Goal: Task Accomplishment & Management: Manage account settings

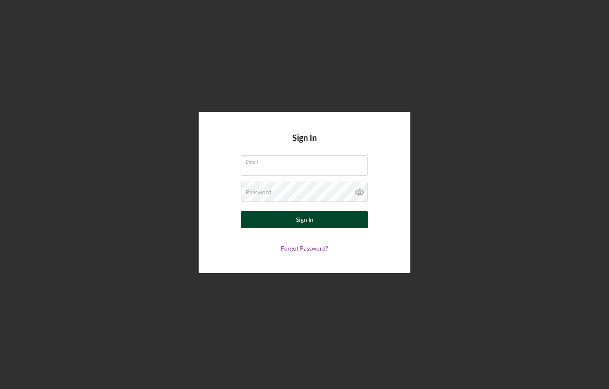
type input "[PERSON_NAME][EMAIL_ADDRESS][PERSON_NAME][DOMAIN_NAME]"
click at [330, 222] on button "Sign In" at bounding box center [304, 219] width 127 height 17
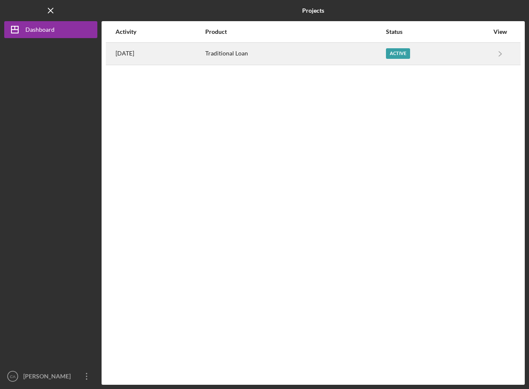
click at [421, 58] on div "Active" at bounding box center [437, 53] width 103 height 21
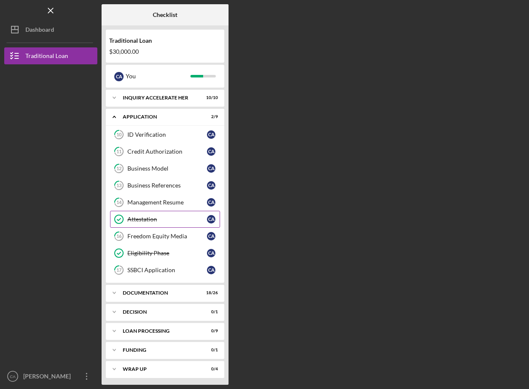
scroll to position [2, 0]
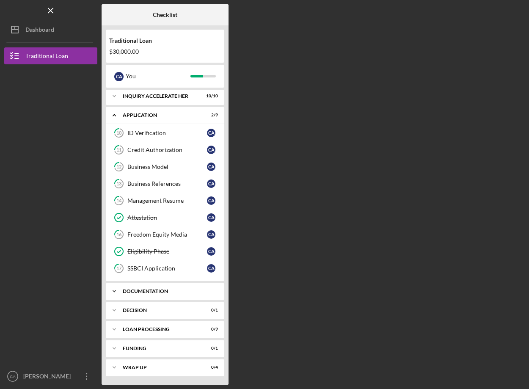
click at [151, 292] on div "Documentation" at bounding box center [168, 291] width 91 height 5
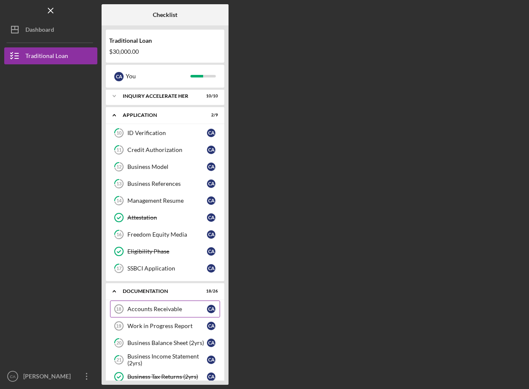
click at [165, 314] on link "Accounts Receivable 18 Accounts Receivable C A" at bounding box center [165, 309] width 110 height 17
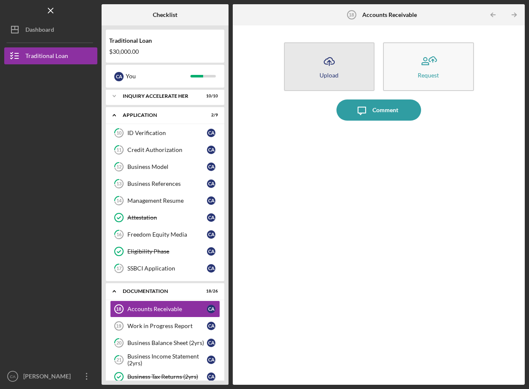
click at [337, 54] on icon "Icon/Upload" at bounding box center [329, 61] width 21 height 21
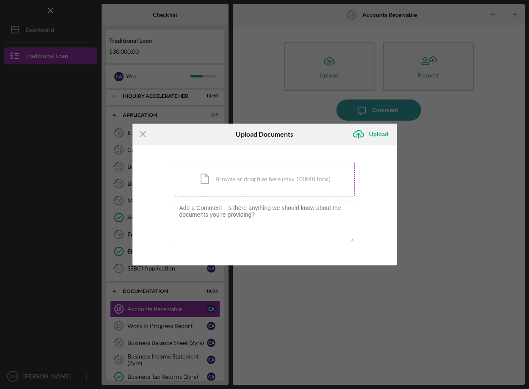
click at [297, 183] on div "Icon/Document Browse or drag files here (max 100MB total) Tap to choose files o…" at bounding box center [265, 179] width 180 height 35
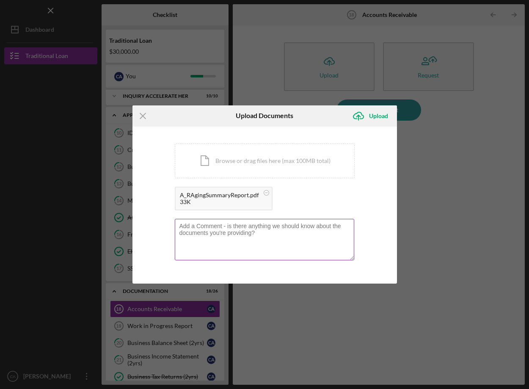
click at [330, 232] on textarea at bounding box center [265, 240] width 180 height 42
click at [284, 234] on textarea "It is not reflected here, but we are starting a program cycle early 2026 with P…" at bounding box center [265, 240] width 180 height 42
click at [295, 235] on textarea "It is not reflected here, but we are starting a program cycle early 2026 with P…" at bounding box center [265, 240] width 180 height 42
click at [333, 232] on textarea "It is not reflected here, but we are starting a program cycle early 2026 with P…" at bounding box center [265, 240] width 180 height 42
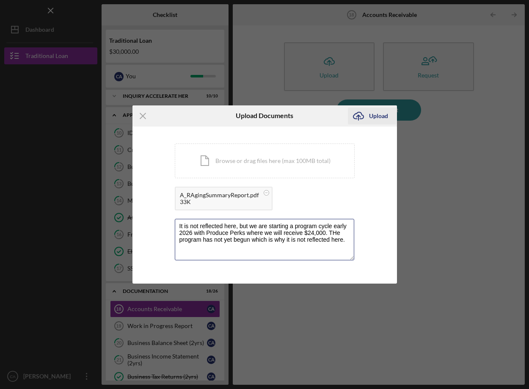
type textarea "It is not reflected here, but we are starting a program cycle early 2026 with P…"
click at [364, 109] on icon "Icon/Upload" at bounding box center [358, 115] width 21 height 21
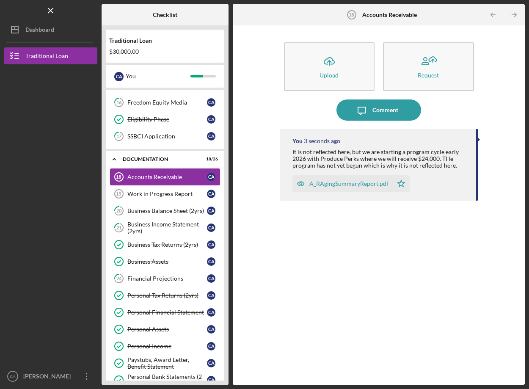
scroll to position [135, 0]
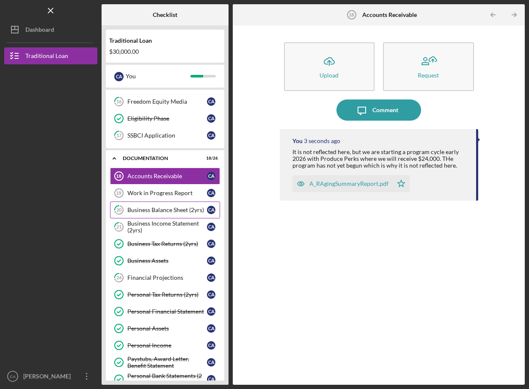
click at [183, 208] on div "Business Balance Sheet (2yrs)" at bounding box center [167, 210] width 80 height 7
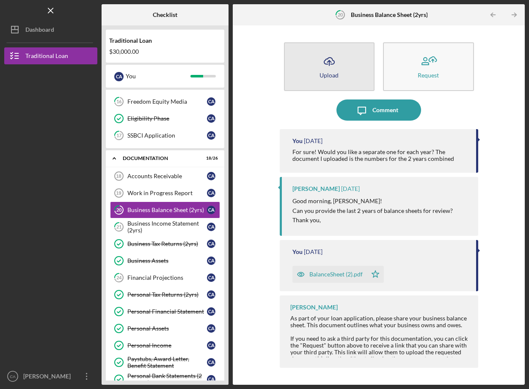
click at [345, 61] on button "Icon/Upload Upload" at bounding box center [329, 66] width 91 height 49
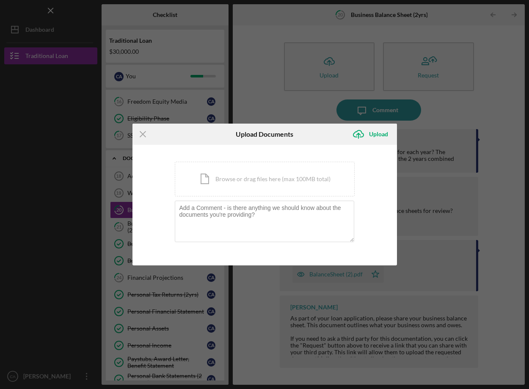
click at [368, 144] on div "Icon/Upload Upload" at bounding box center [372, 134] width 49 height 21
click at [368, 138] on icon "Icon/Upload" at bounding box center [358, 134] width 21 height 21
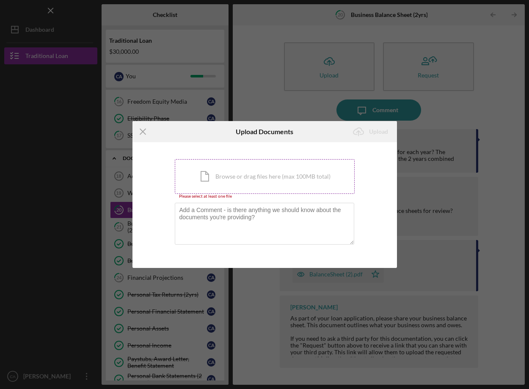
click at [304, 174] on div "Icon/Document Browse or drag files here (max 100MB total) Tap to choose files o…" at bounding box center [265, 176] width 180 height 35
click at [244, 185] on div "Icon/Document Browse or drag files here (max 100MB total) Tap to choose files o…" at bounding box center [265, 176] width 180 height 35
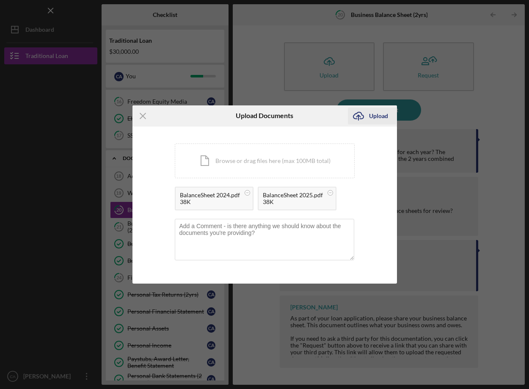
click at [370, 112] on div "Upload" at bounding box center [378, 116] width 19 height 17
